Goal: Find contact information: Find contact information

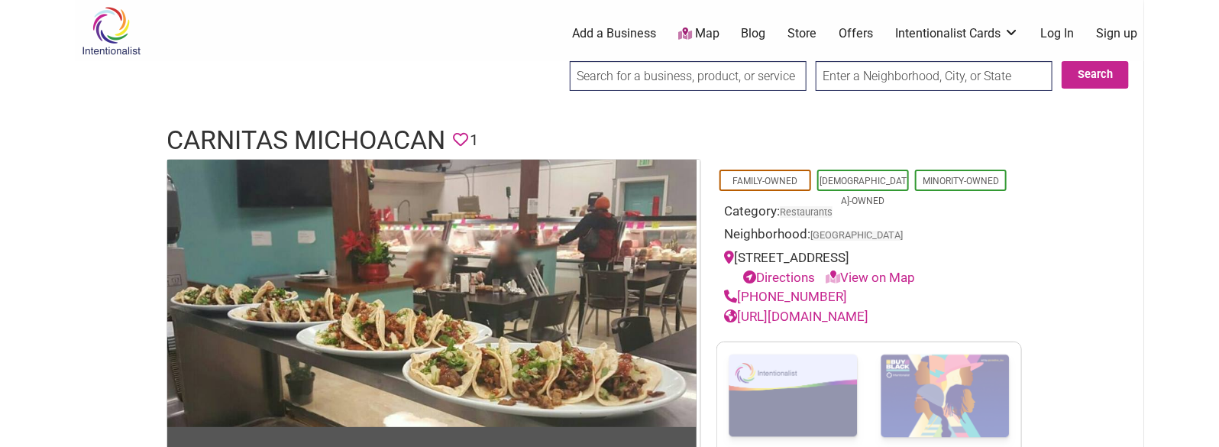
click at [245, 126] on h1 "Carnitas Michoacan" at bounding box center [306, 140] width 279 height 37
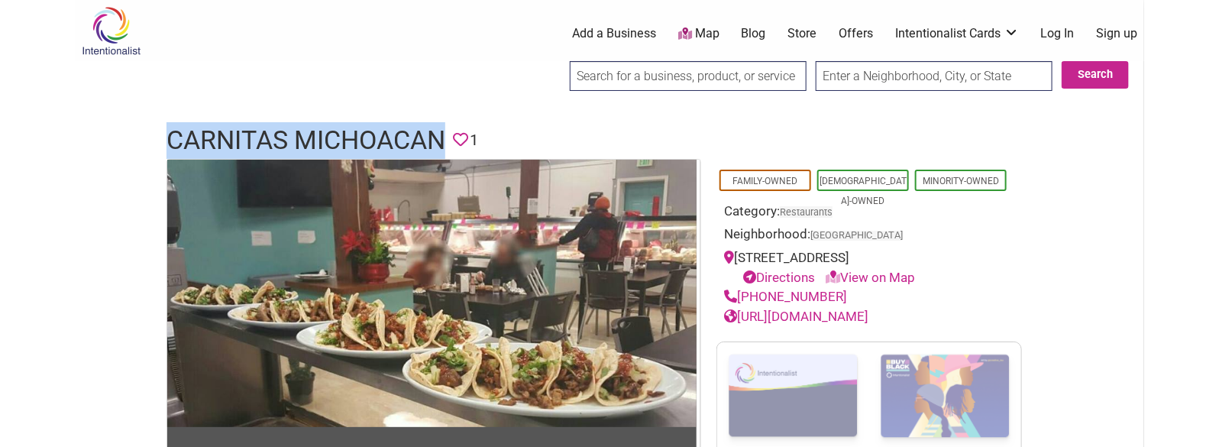
click at [245, 126] on h1 "Carnitas Michoacan" at bounding box center [306, 140] width 279 height 37
copy h1 "Carnitas Michoacan"
drag, startPoint x: 846, startPoint y: 296, endPoint x: 741, endPoint y: 296, distance: 105.4
click at [741, 296] on div "[PHONE_NUMBER]" at bounding box center [869, 297] width 290 height 20
copy link "[PHONE_NUMBER]"
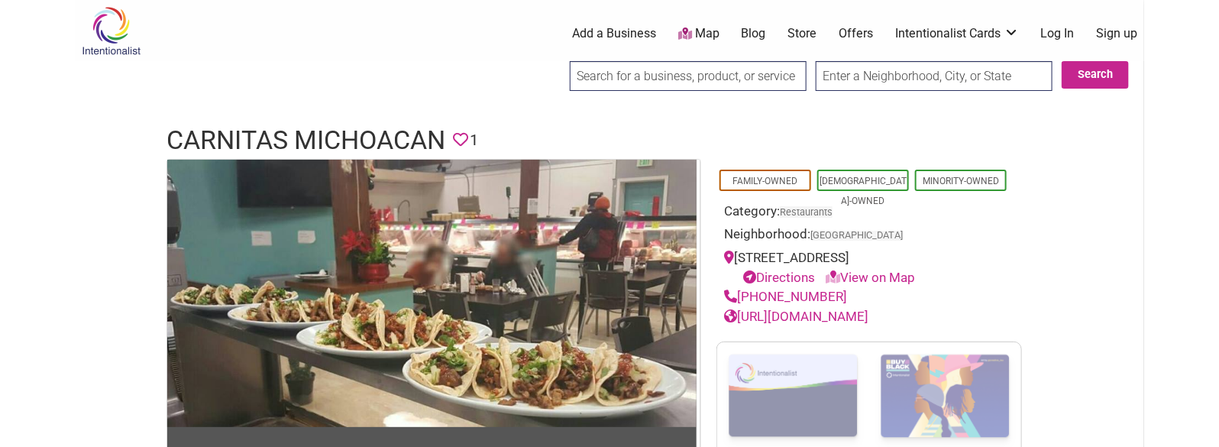
click at [340, 124] on h1 "Carnitas Michoacan" at bounding box center [306, 140] width 279 height 37
click at [340, 136] on h1 "Carnitas Michoacan" at bounding box center [306, 140] width 279 height 37
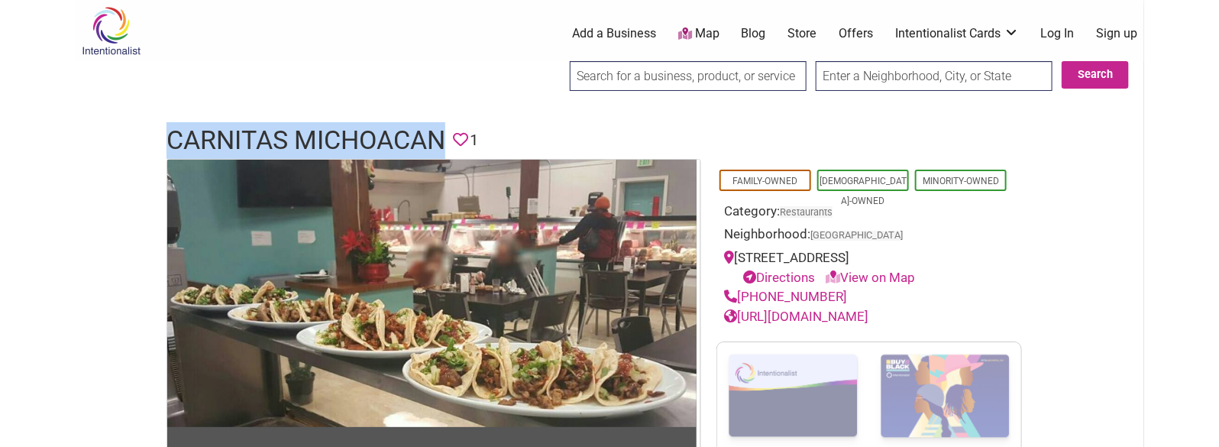
click at [340, 136] on h1 "Carnitas Michoacan" at bounding box center [306, 140] width 279 height 37
